Goal: Download file/media

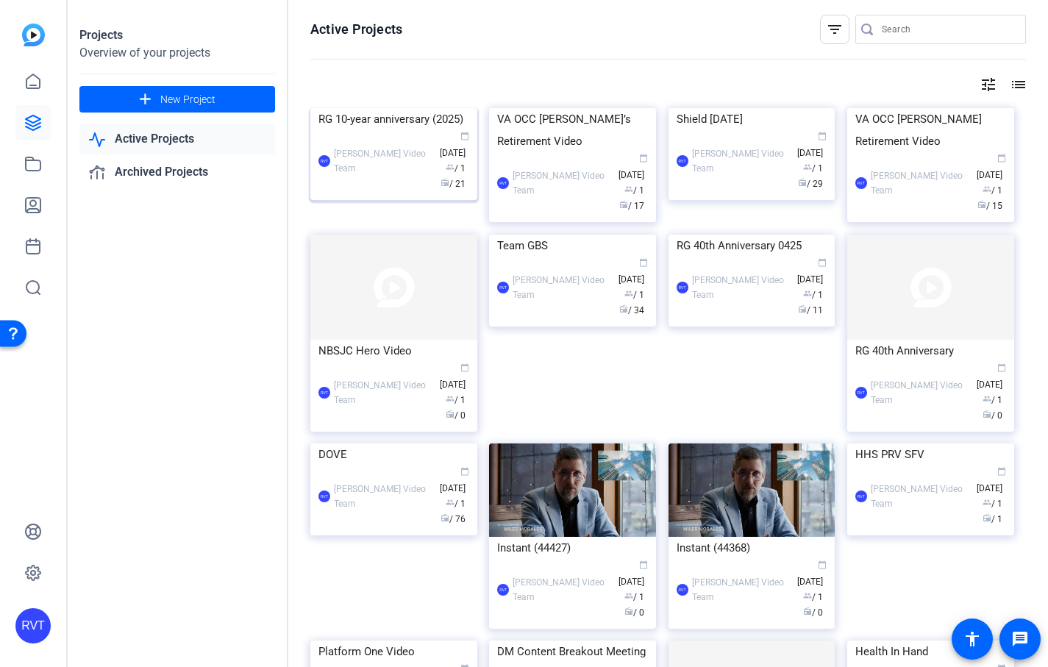
click at [374, 108] on img at bounding box center [393, 108] width 167 height 0
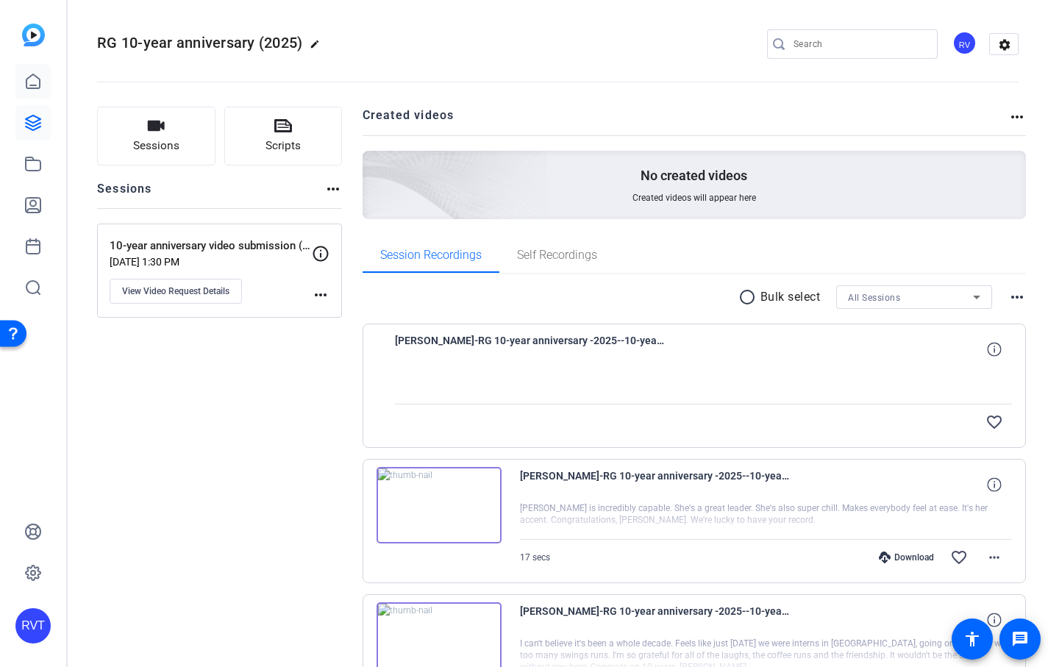
click at [29, 82] on icon at bounding box center [33, 82] width 18 height 18
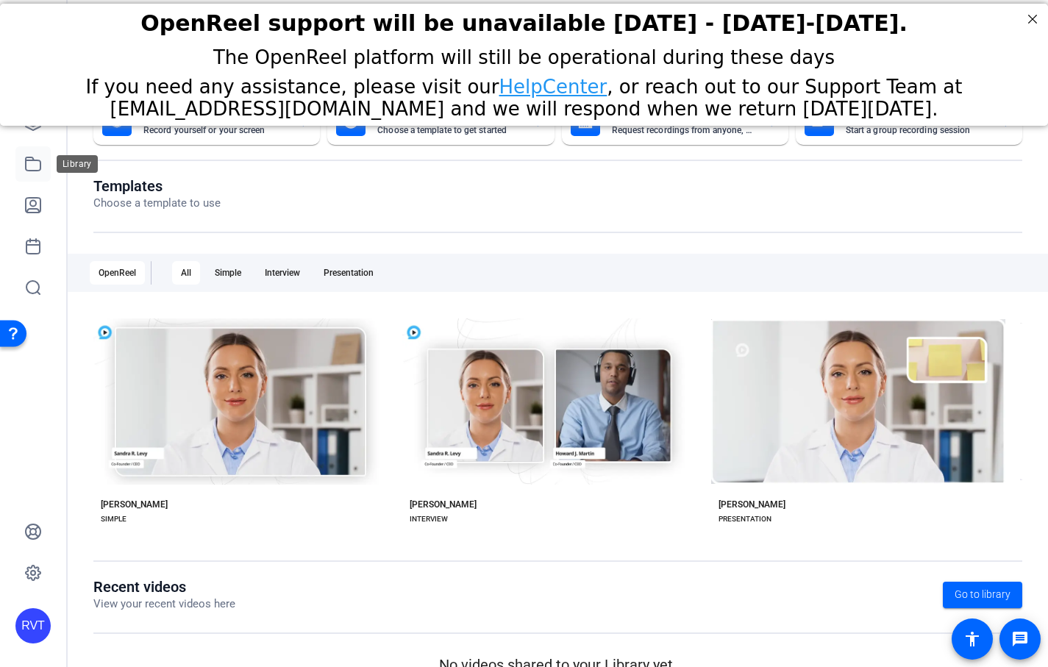
click at [28, 146] on link at bounding box center [32, 163] width 35 height 35
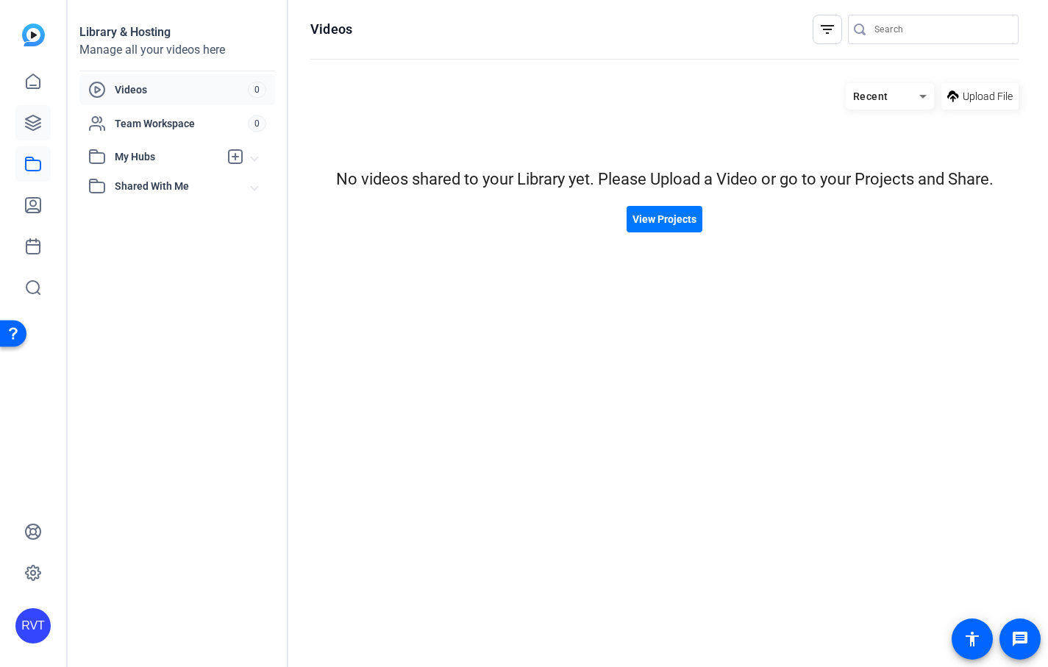
click at [46, 123] on link at bounding box center [32, 122] width 35 height 35
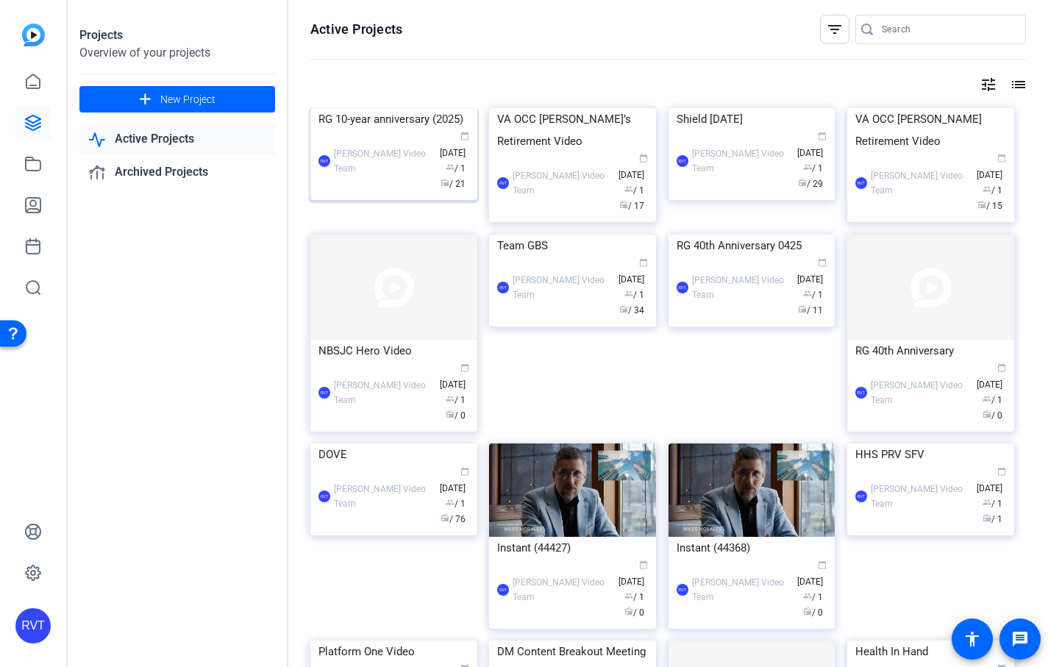
click at [383, 108] on img at bounding box center [393, 108] width 167 height 0
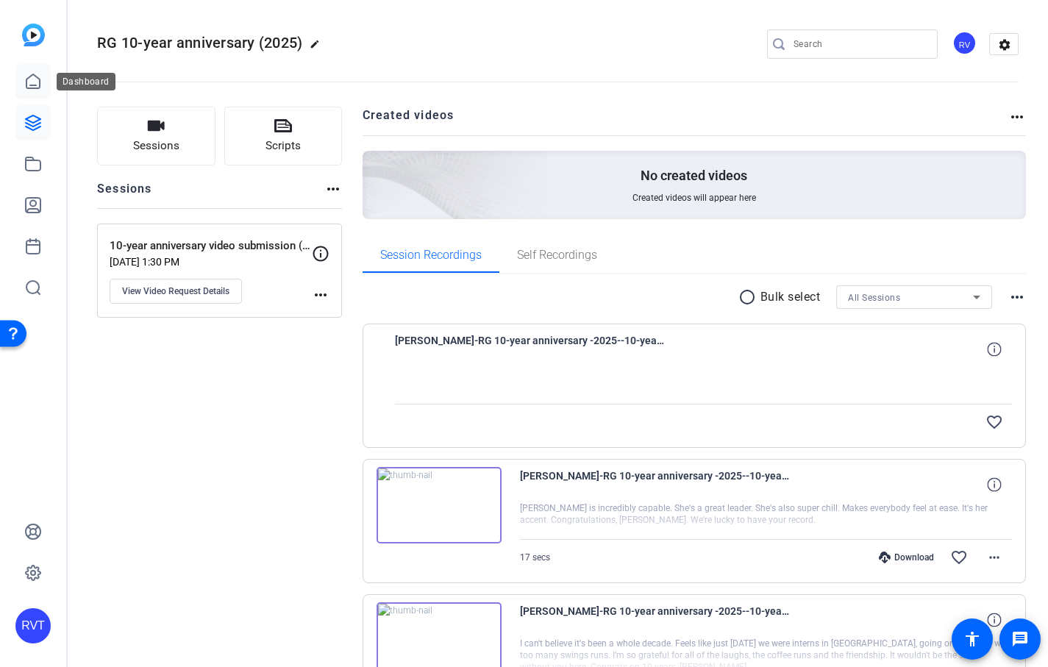
click at [37, 72] on link at bounding box center [32, 81] width 35 height 35
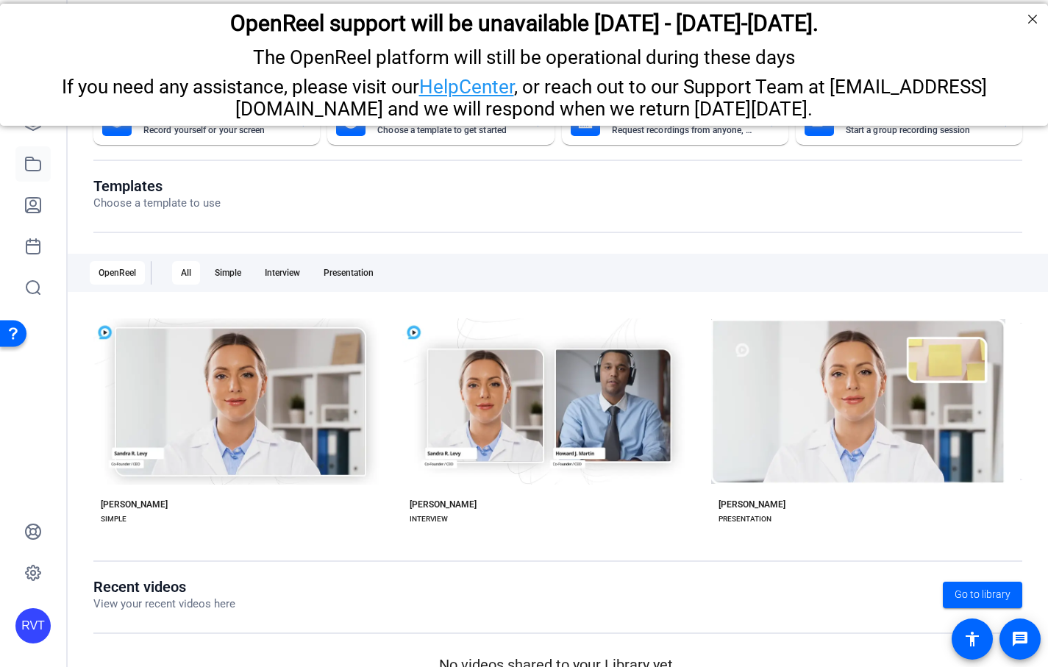
click at [31, 159] on icon at bounding box center [33, 164] width 18 height 18
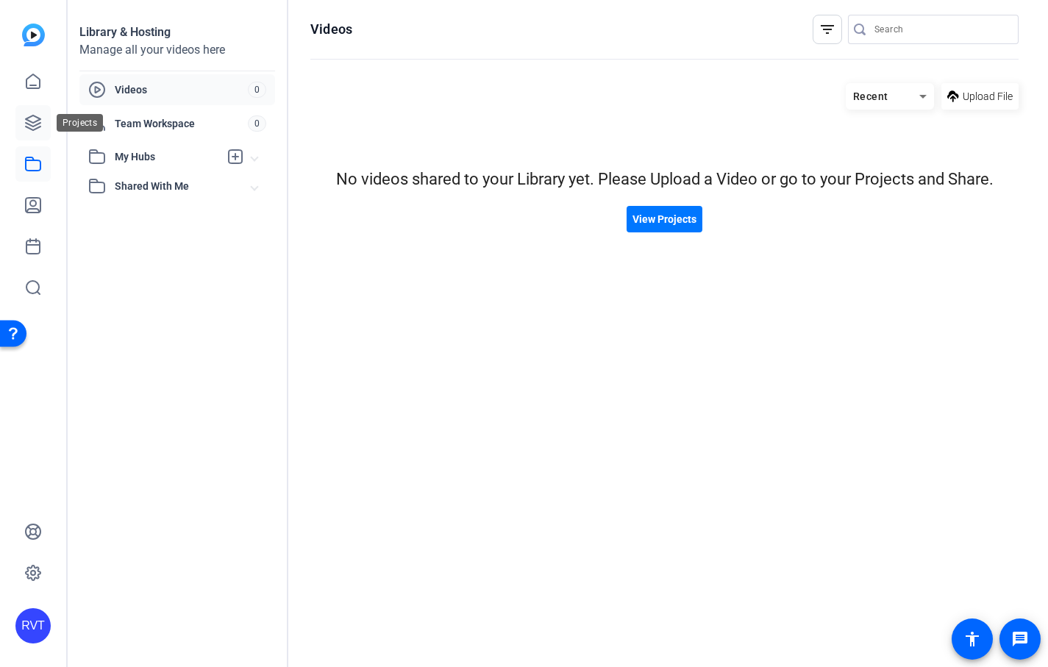
click at [40, 132] on link at bounding box center [32, 122] width 35 height 35
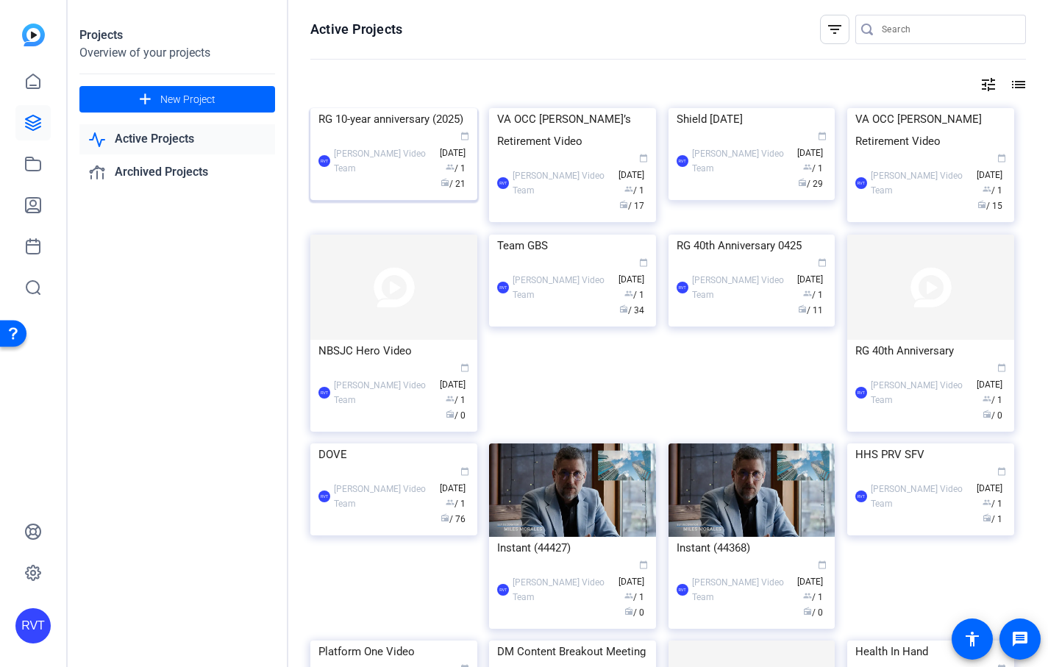
click at [430, 108] on img at bounding box center [393, 108] width 167 height 0
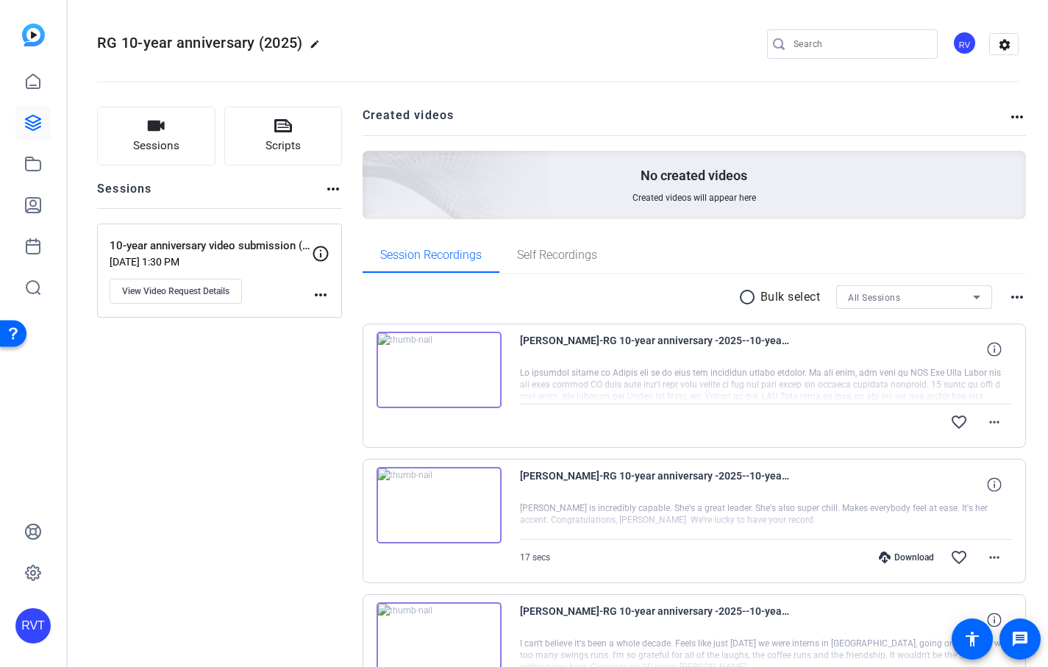
click at [473, 382] on img at bounding box center [438, 370] width 125 height 76
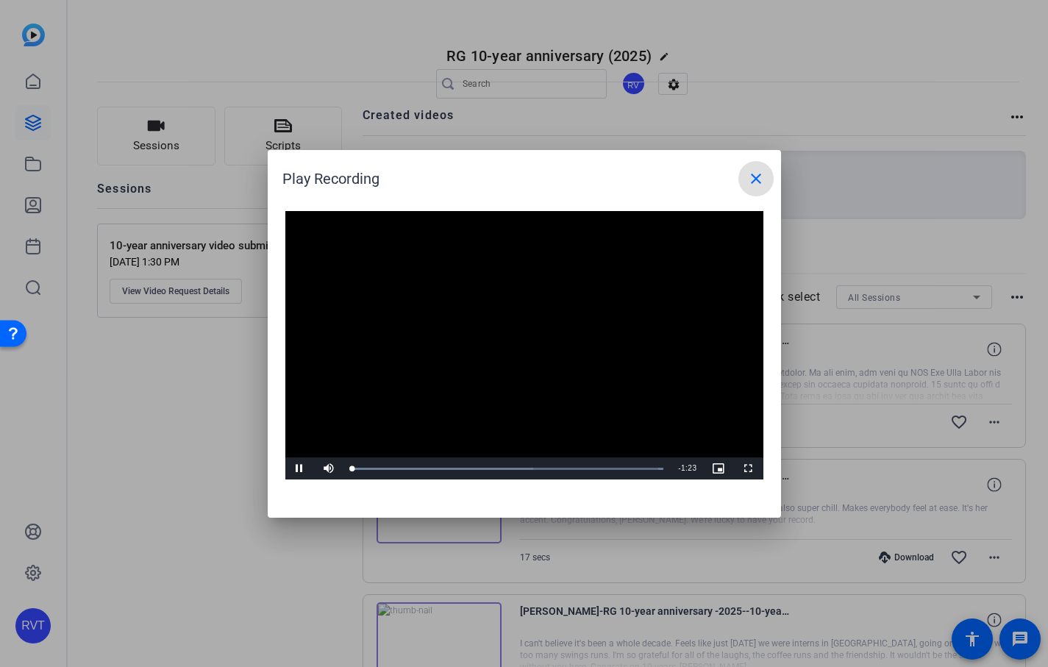
click at [488, 362] on video "Video Player" at bounding box center [524, 345] width 478 height 269
click at [515, 363] on video "Video Player" at bounding box center [524, 345] width 478 height 269
click at [440, 469] on div "Loaded : 100.00% 0:23 0:23" at bounding box center [507, 469] width 312 height 4
click at [480, 468] on div "Loaded : 100.00% 0:34 0:34" at bounding box center [507, 469] width 312 height 4
click at [753, 184] on mat-icon "close" at bounding box center [756, 179] width 18 height 18
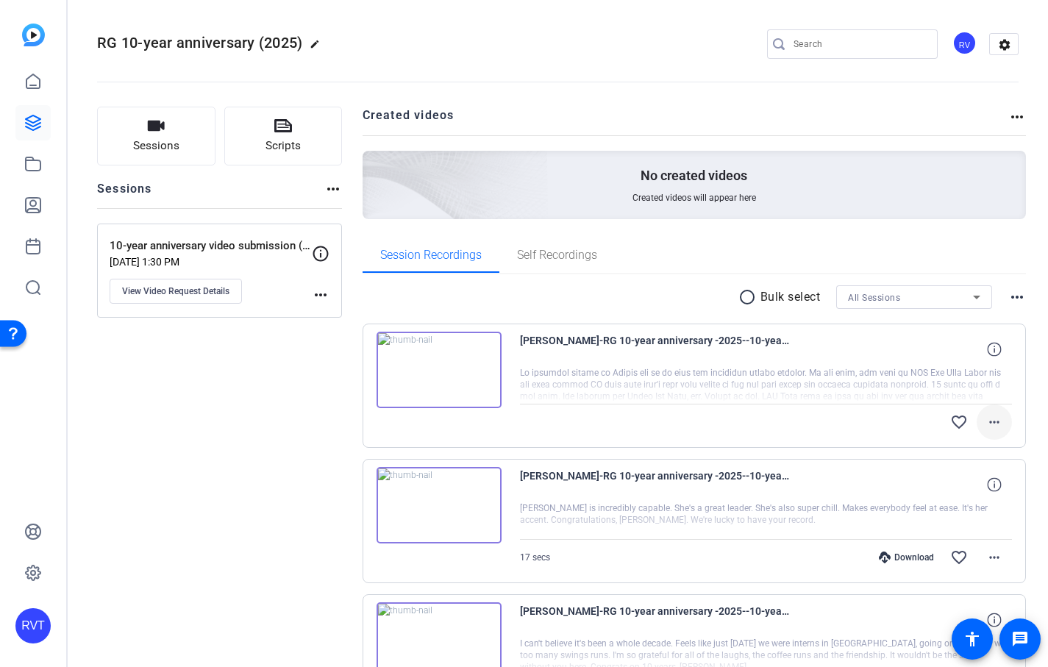
click at [998, 420] on mat-icon "more_horiz" at bounding box center [994, 422] width 18 height 18
click at [251, 489] on div at bounding box center [524, 333] width 1048 height 667
click at [26, 79] on icon at bounding box center [32, 81] width 13 height 14
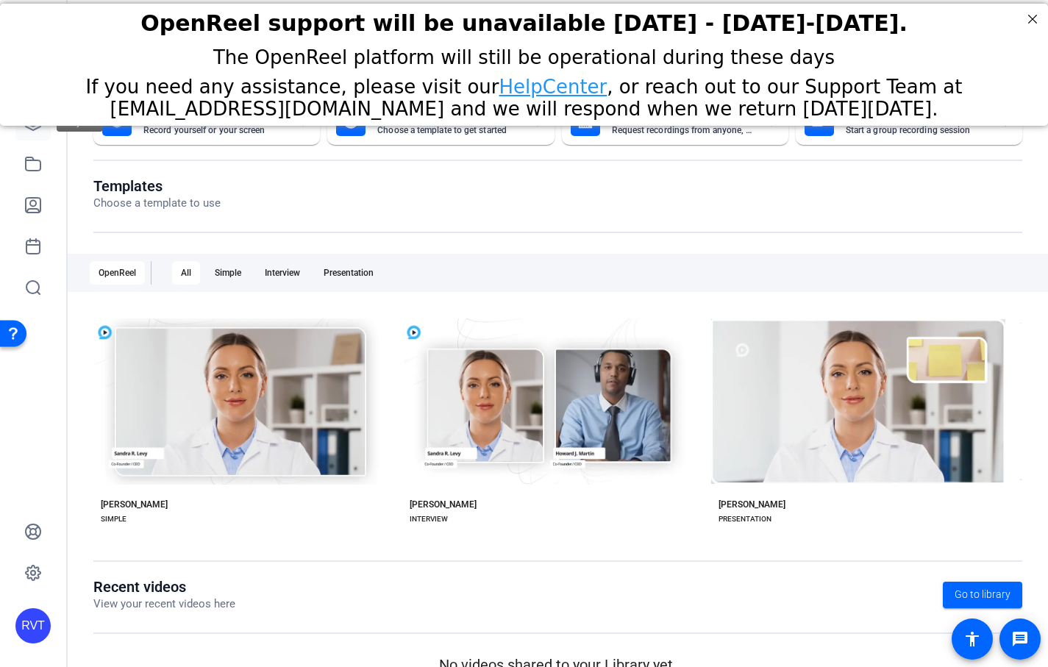
click at [36, 135] on link at bounding box center [32, 122] width 35 height 35
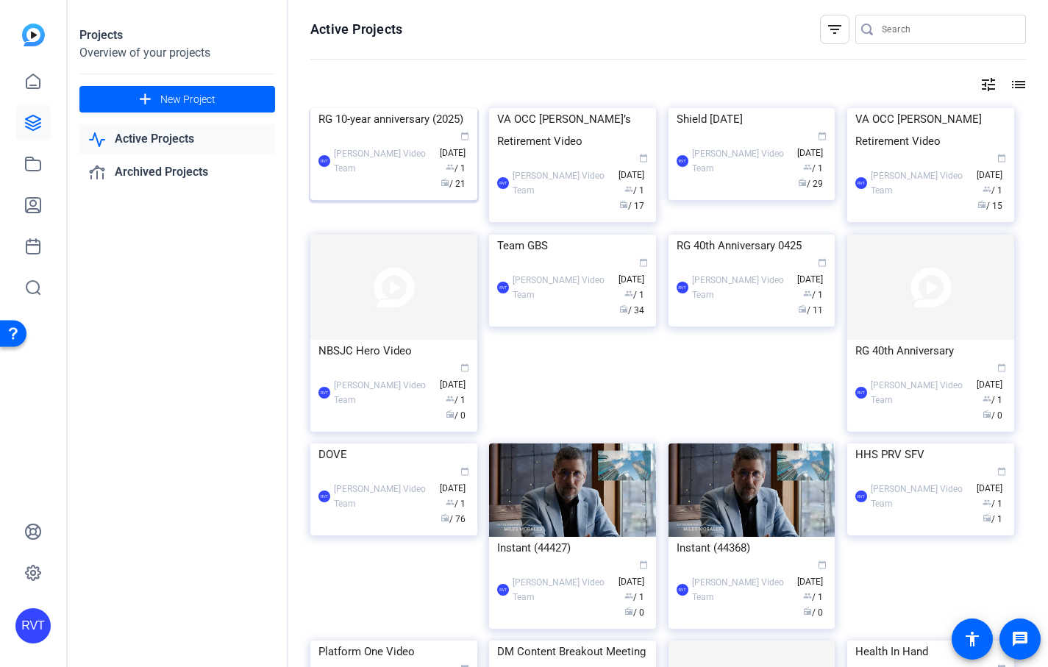
click at [370, 108] on img at bounding box center [393, 108] width 167 height 0
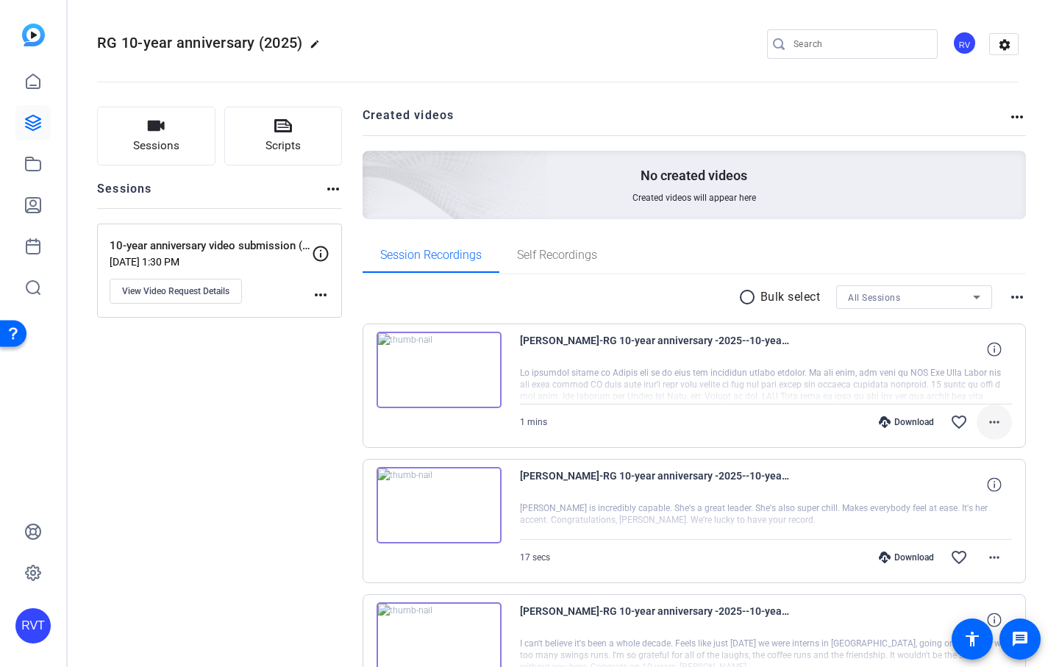
click at [995, 423] on mat-icon "more_horiz" at bounding box center [994, 422] width 18 height 18
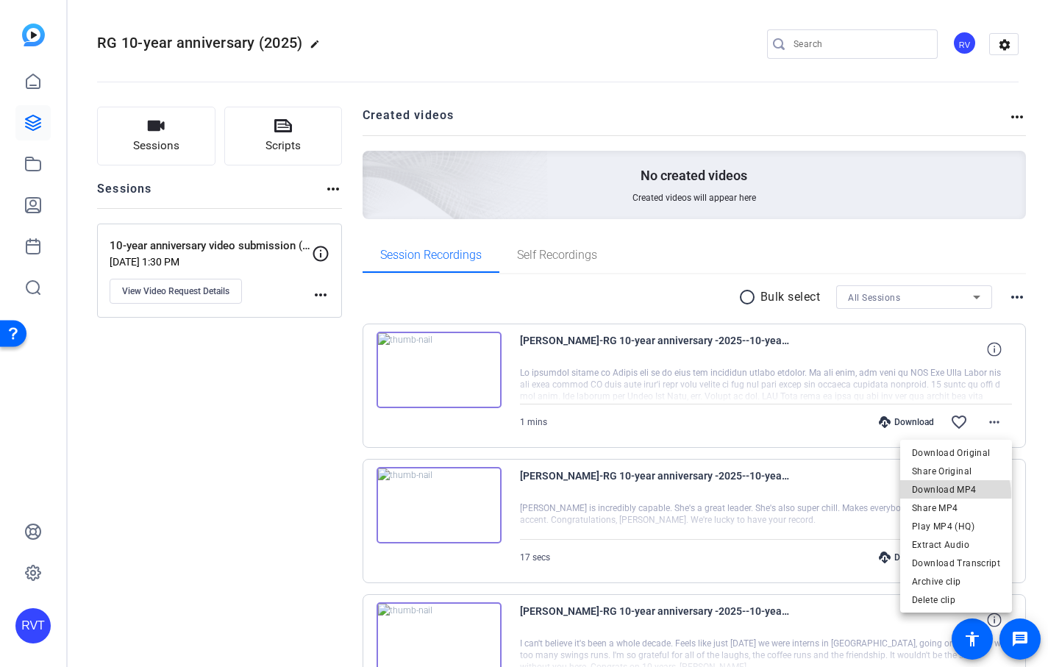
click at [954, 494] on span "Download MP4" at bounding box center [956, 490] width 88 height 18
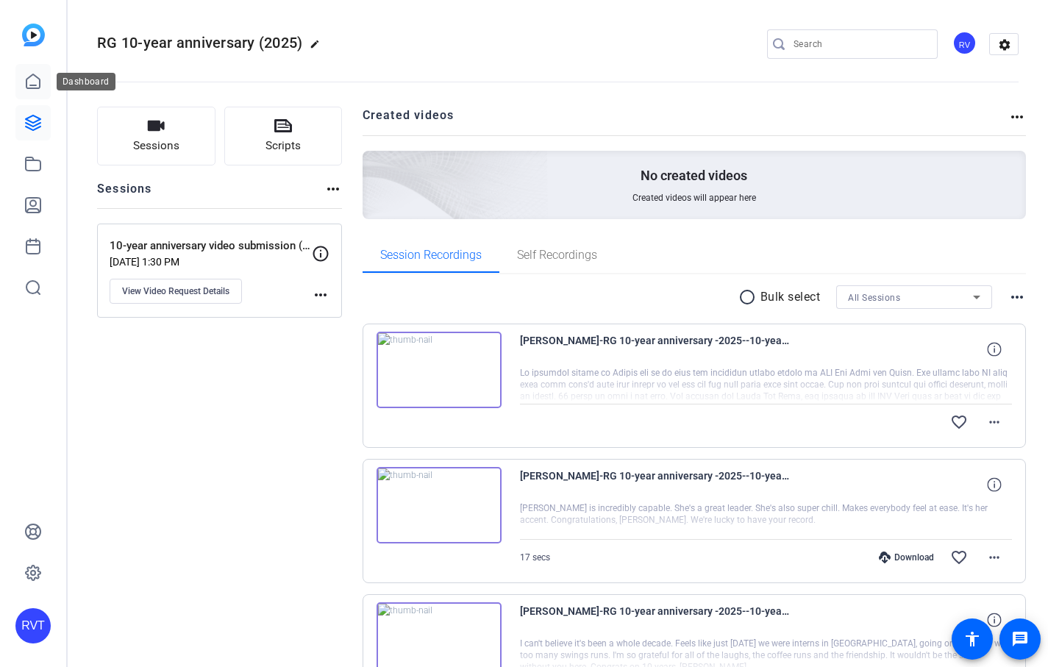
click at [37, 76] on icon at bounding box center [33, 82] width 18 height 18
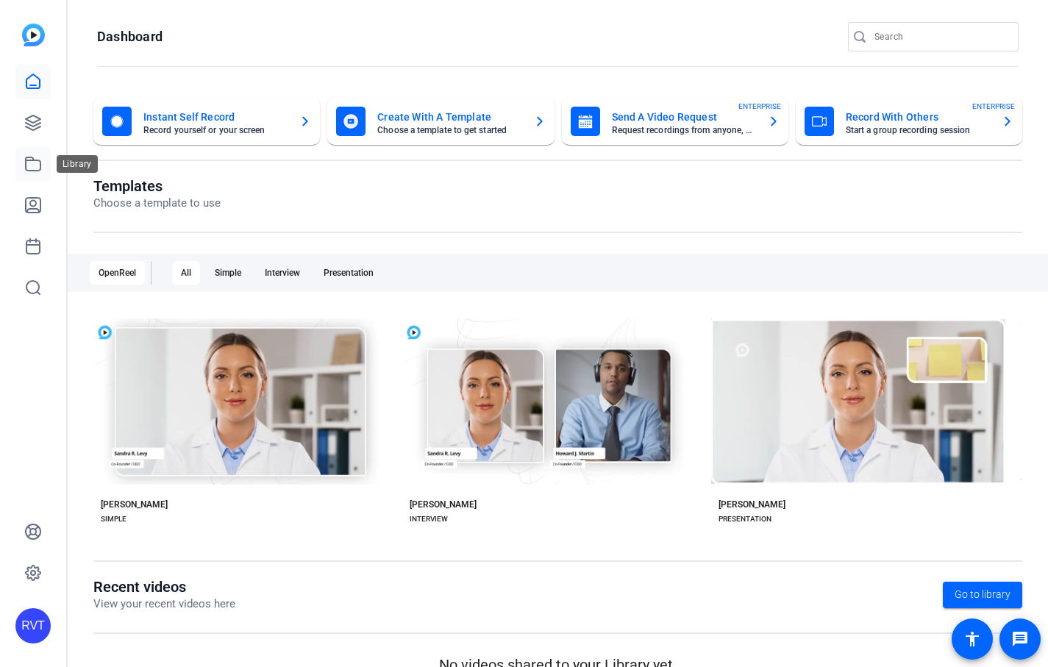
click at [34, 155] on icon at bounding box center [33, 164] width 18 height 18
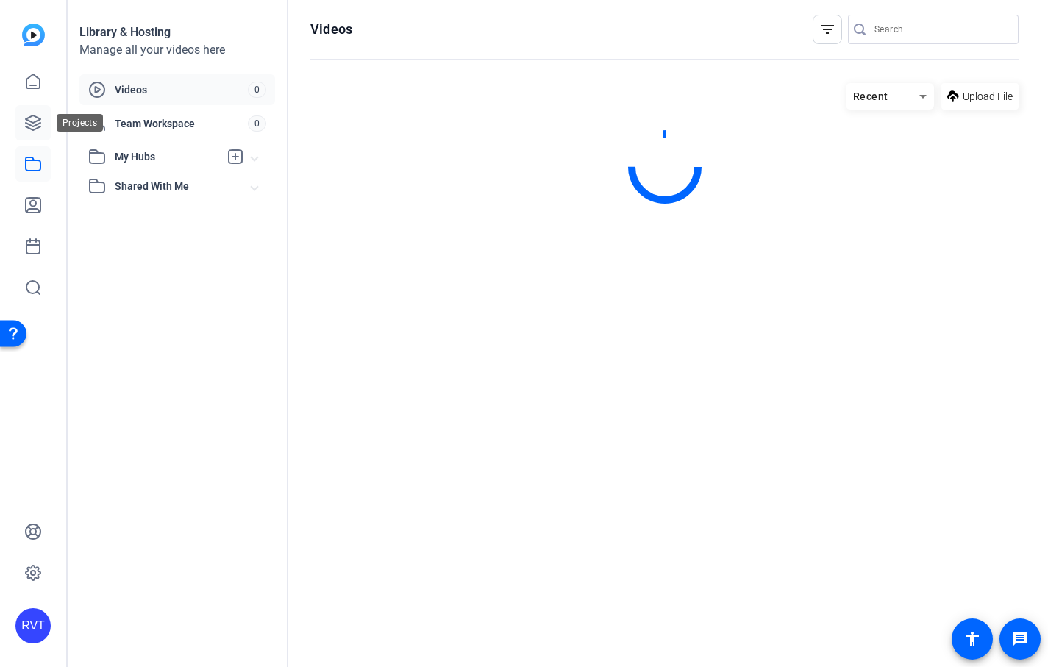
click at [29, 127] on icon at bounding box center [33, 122] width 15 height 15
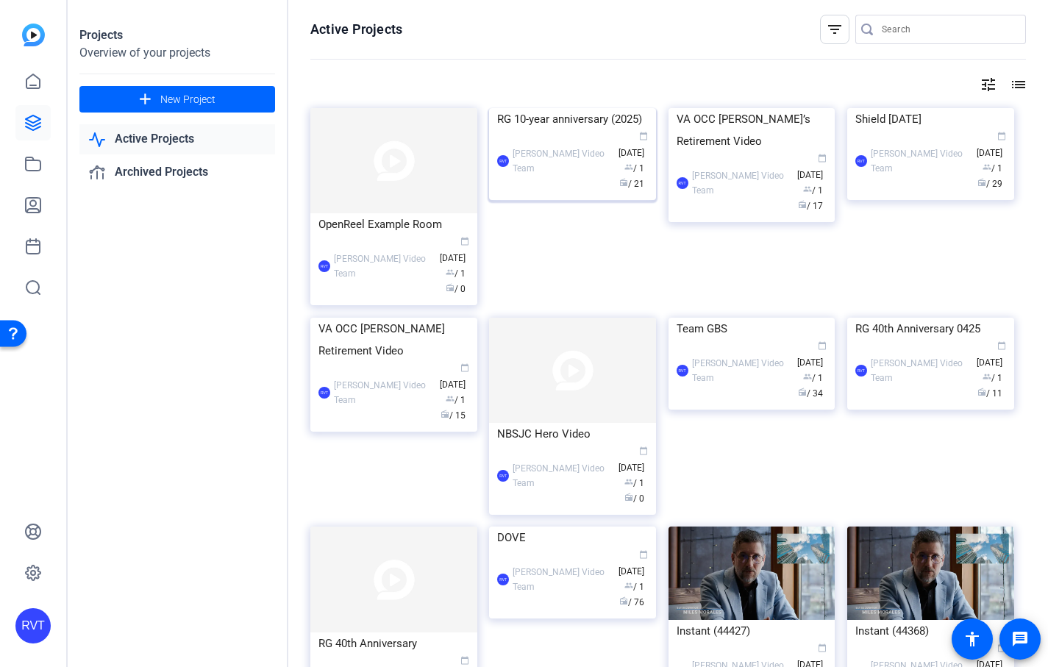
click at [536, 130] on div "RG 10-year anniversary (2025)" at bounding box center [572, 119] width 151 height 22
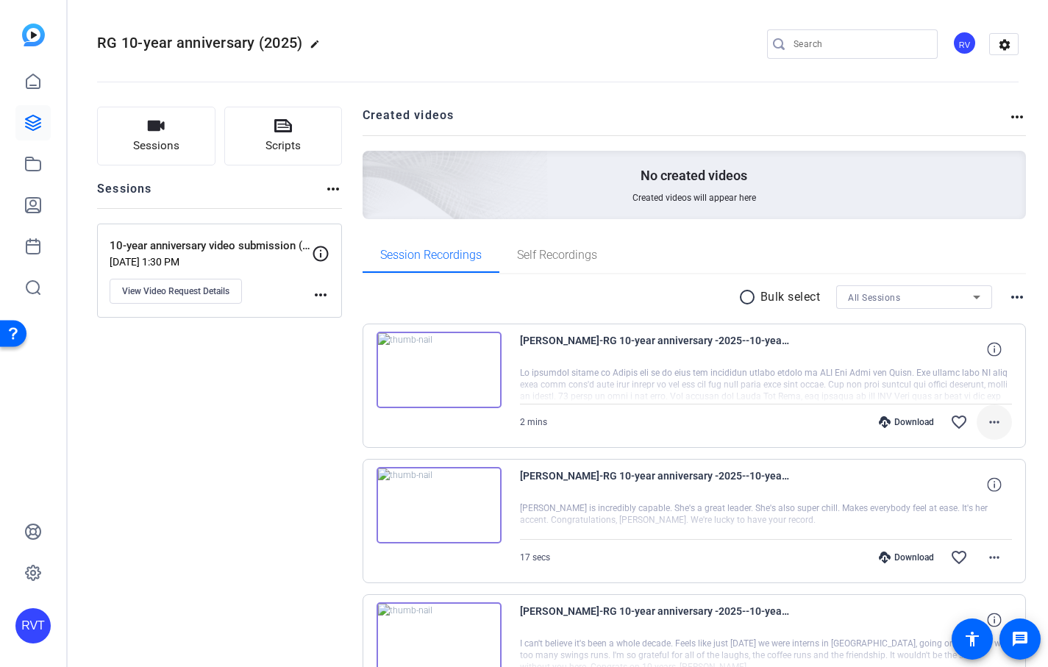
click at [994, 419] on mat-icon "more_horiz" at bounding box center [994, 422] width 18 height 18
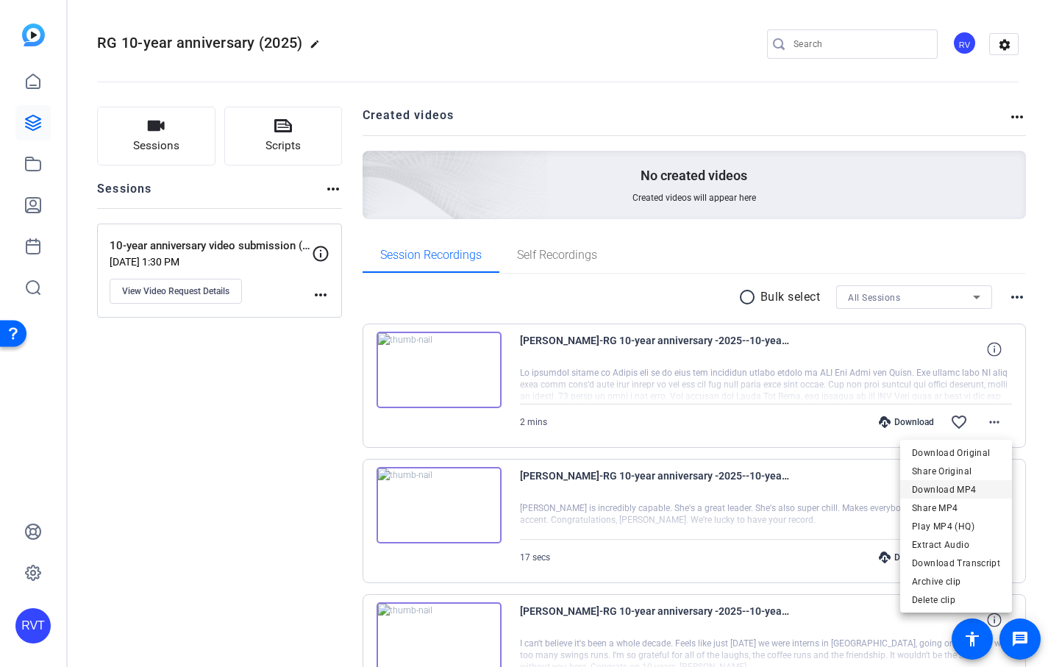
click at [946, 493] on span "Download MP4" at bounding box center [956, 490] width 88 height 18
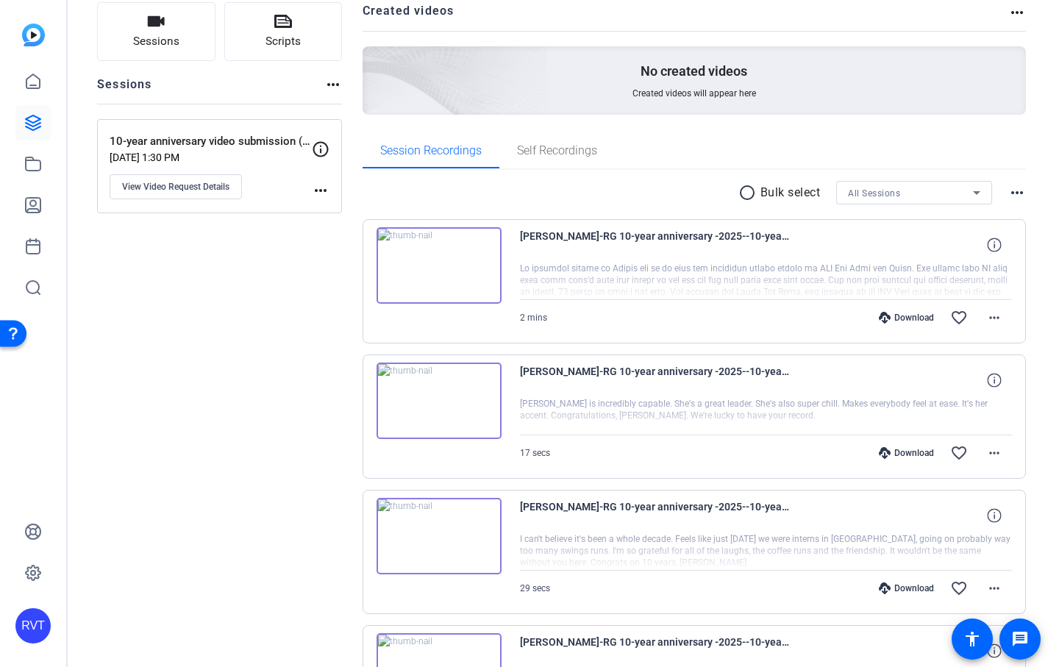
scroll to position [17, 0]
